Goal: Information Seeking & Learning: Find specific fact

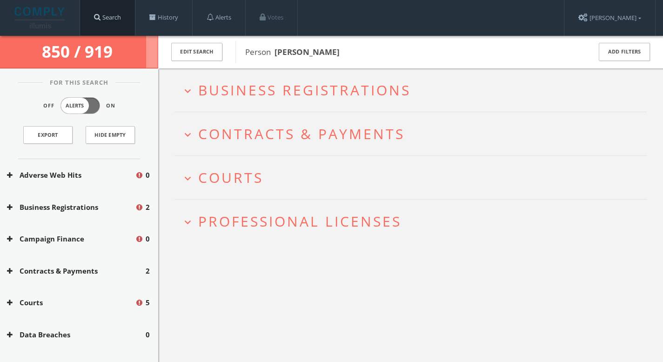
click at [112, 10] on link "Search" at bounding box center [107, 17] width 55 height 35
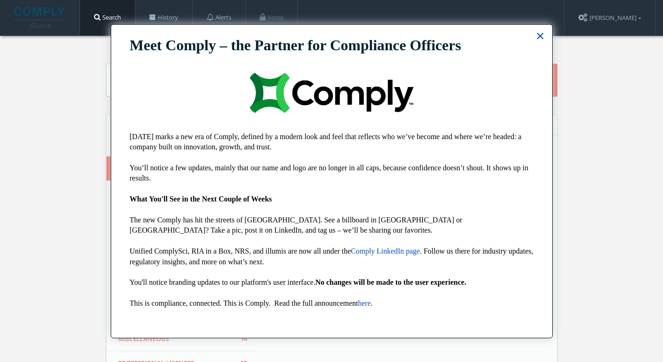
click at [538, 39] on button "×" at bounding box center [540, 35] width 9 height 15
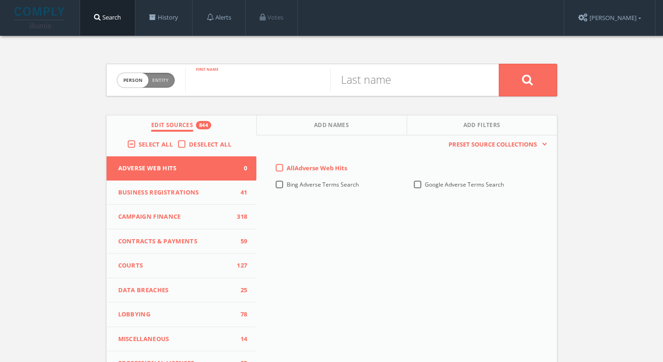
click at [296, 72] on input "text" at bounding box center [257, 80] width 145 height 24
type input "Badar"
type input "Jafar"
click at [257, 82] on input "Badar" at bounding box center [257, 80] width 145 height 24
type input "Badr"
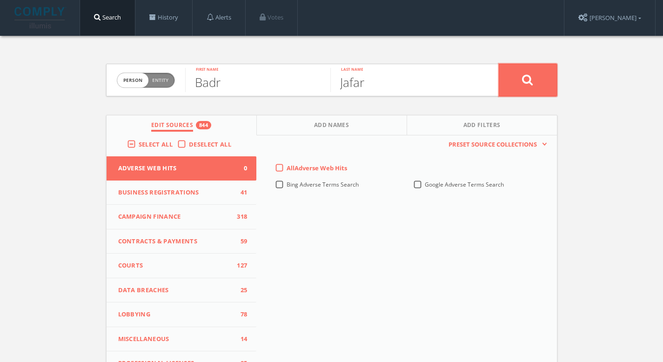
click at [517, 83] on button at bounding box center [528, 80] width 58 height 33
